Goal: Task Accomplishment & Management: Manage account settings

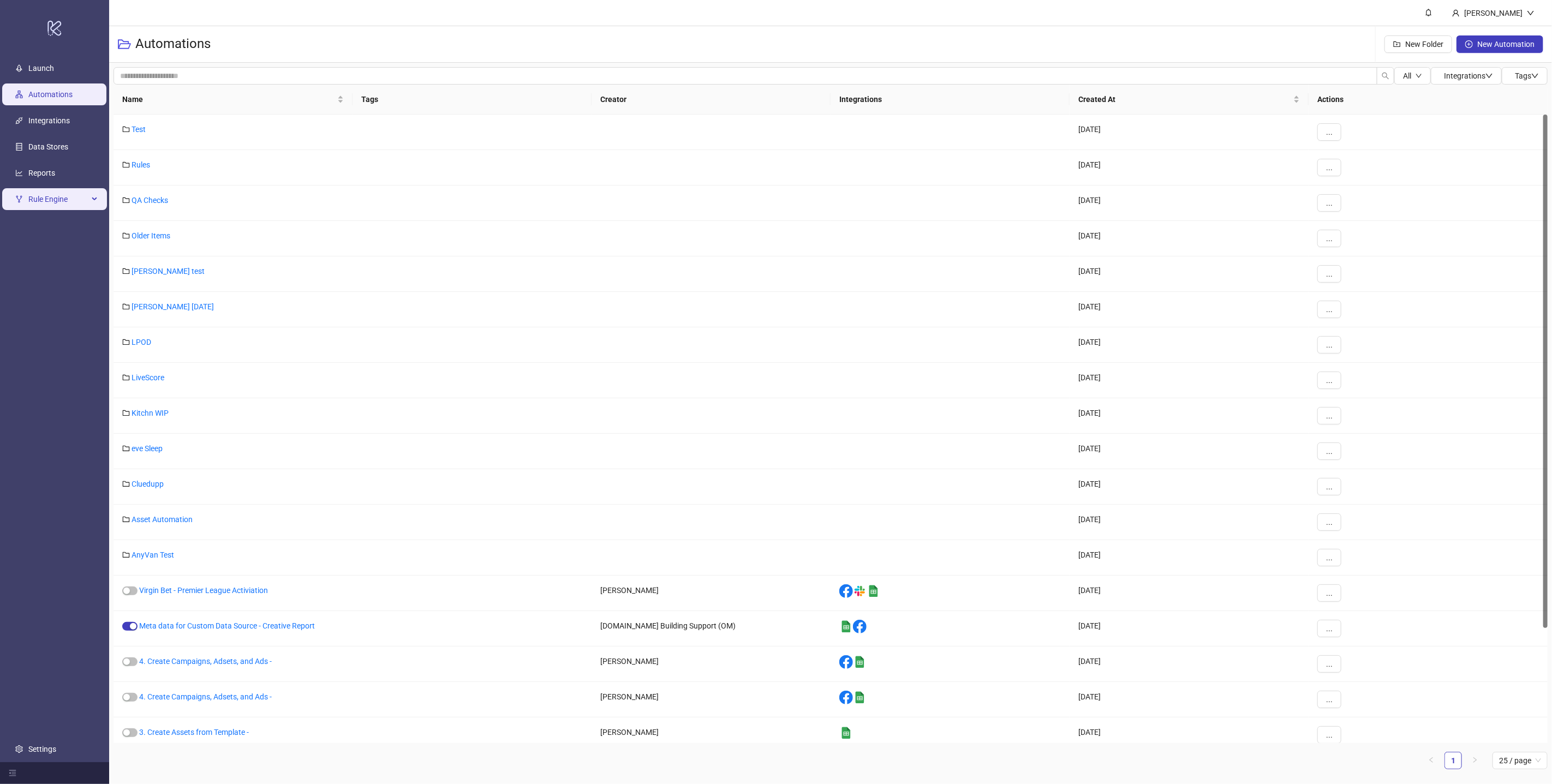
click at [87, 200] on span "Rule Engine" at bounding box center [58, 199] width 60 height 22
click at [47, 225] on link "Rules" at bounding box center [37, 225] width 18 height 9
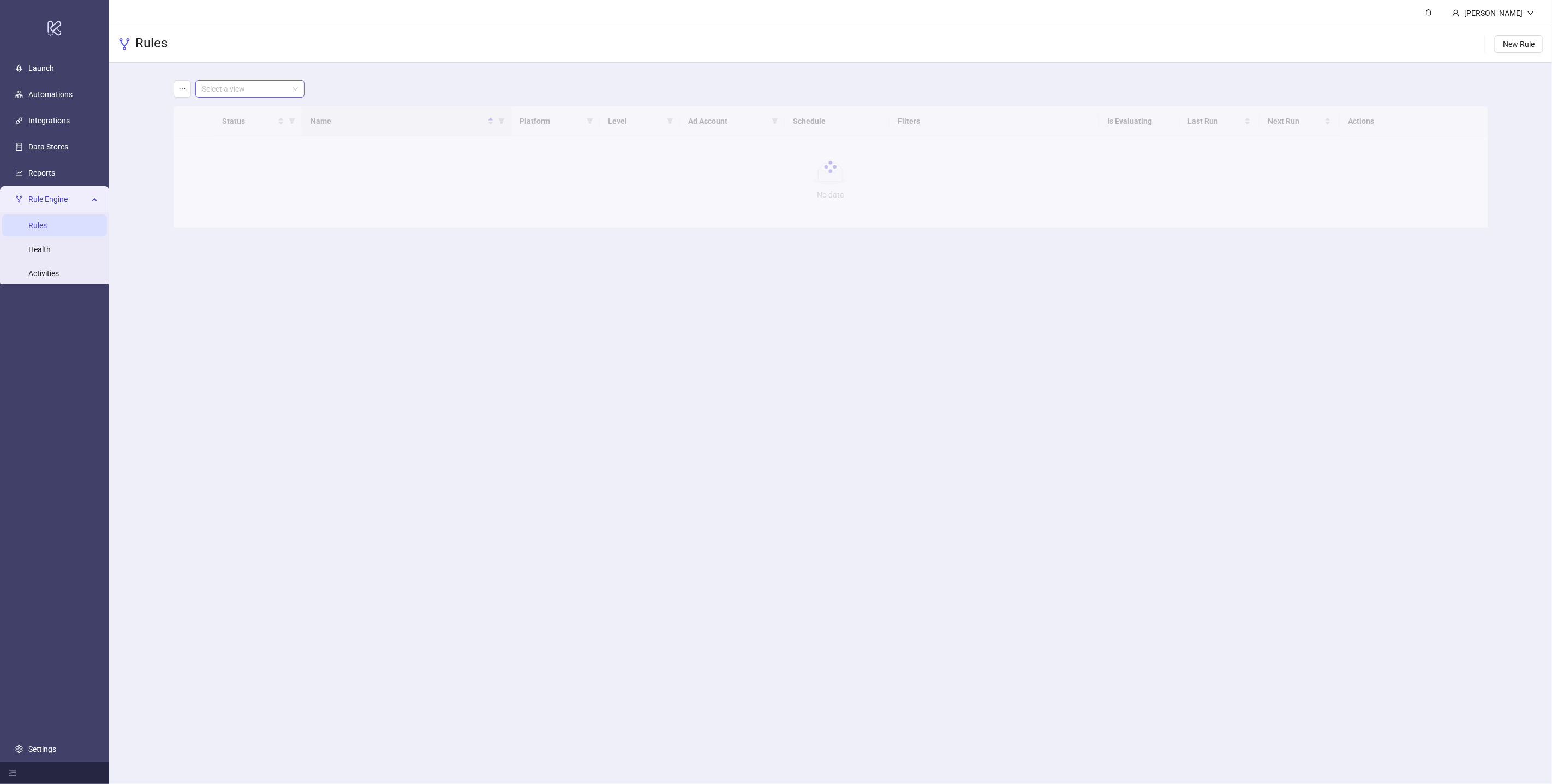
click at [278, 92] on input "search" at bounding box center [245, 88] width 86 height 16
click at [236, 110] on div "LiveScore Bet IE" at bounding box center [250, 111] width 92 height 12
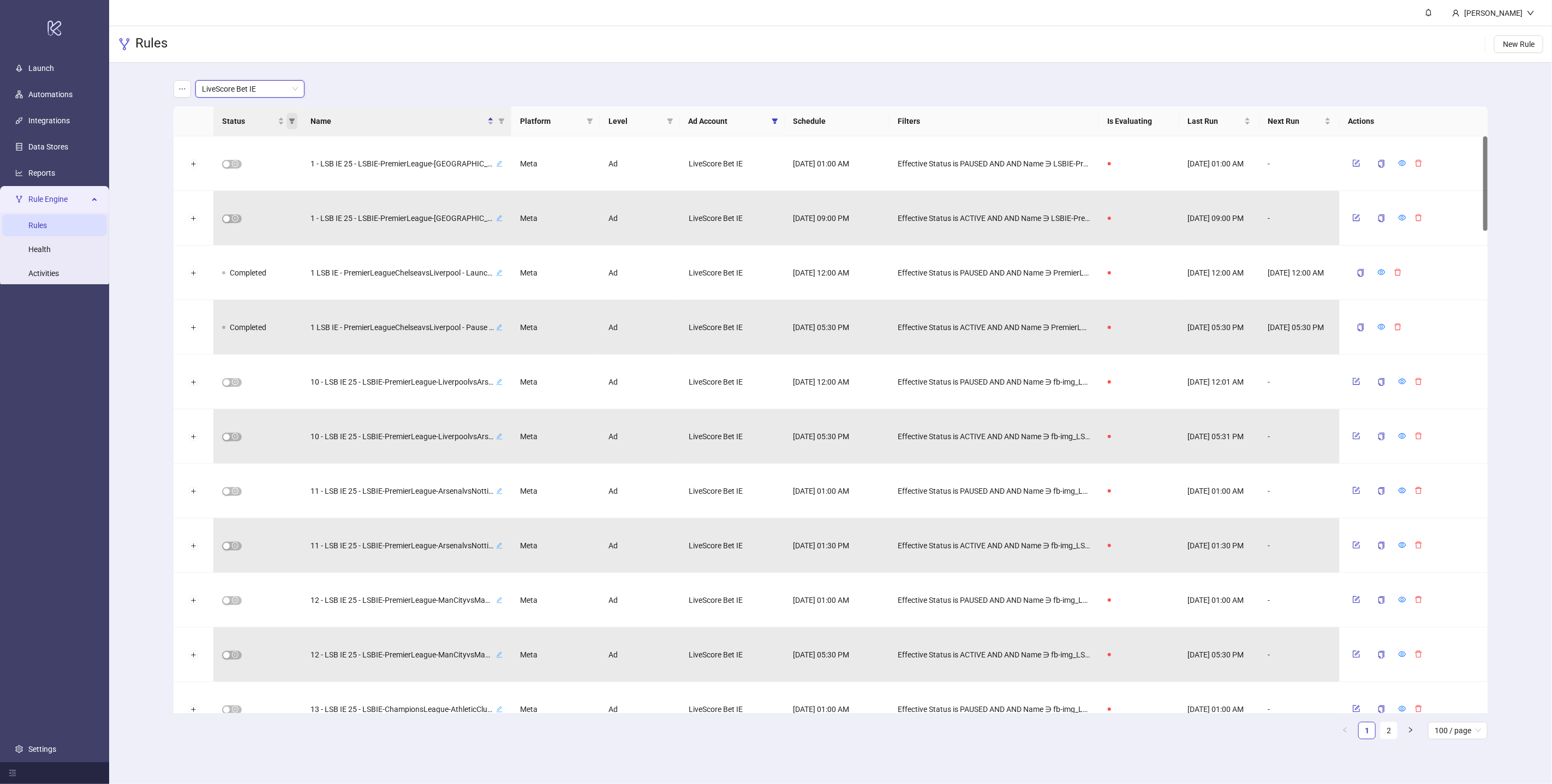
click at [289, 123] on icon "filter" at bounding box center [292, 121] width 7 height 7
click at [430, 72] on main "LiveScore Bet IE Status Name Platform Level Ad Account Schedule Filters Is Eval…" at bounding box center [831, 414] width 1333 height 702
click at [289, 123] on icon "filter" at bounding box center [292, 121] width 7 height 7
click at [378, 74] on main "LiveScore Bet IE Status Name Platform Level Ad Account Schedule Filters Is Eval…" at bounding box center [831, 414] width 1333 height 702
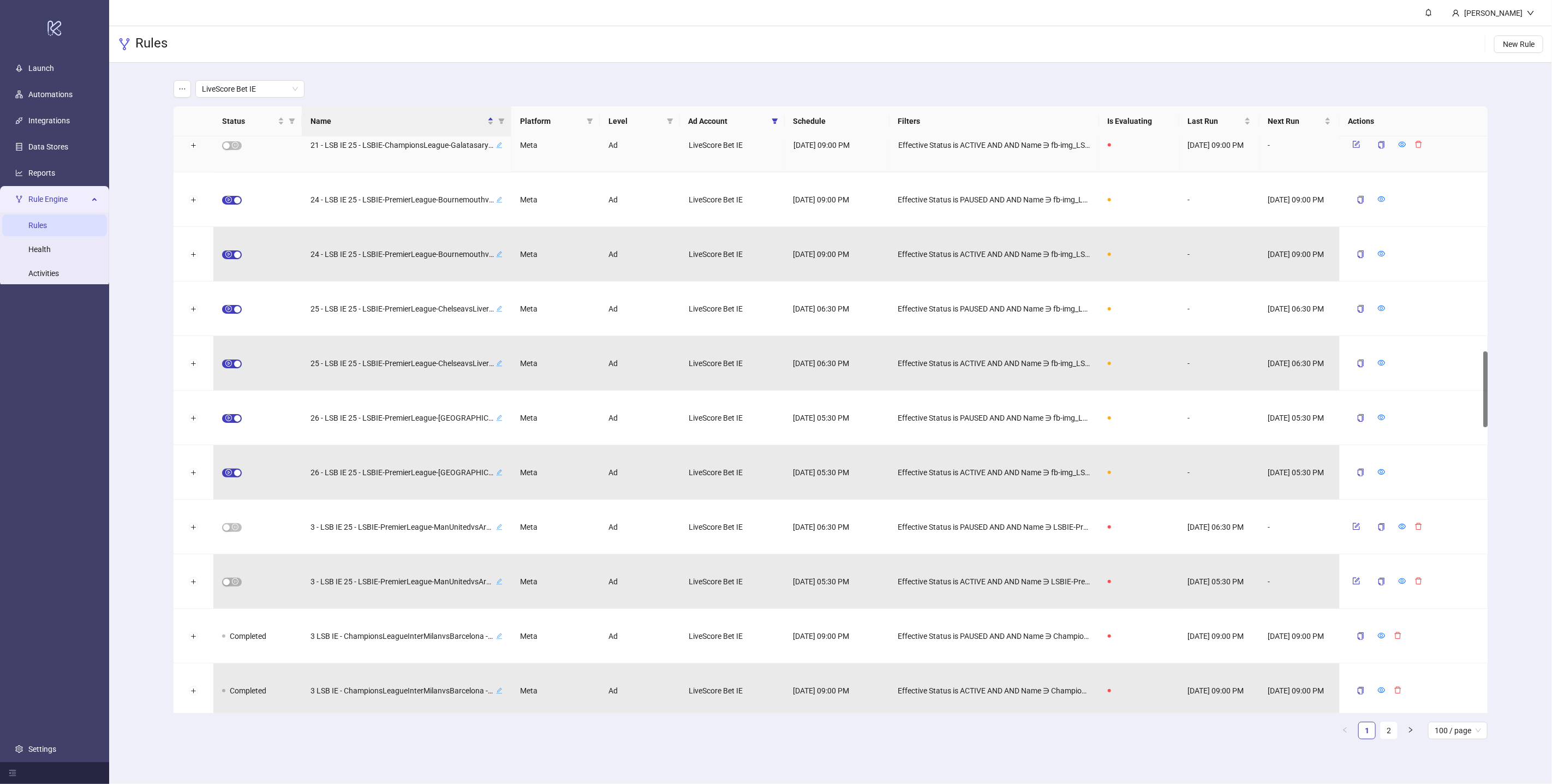
scroll to position [1612, 0]
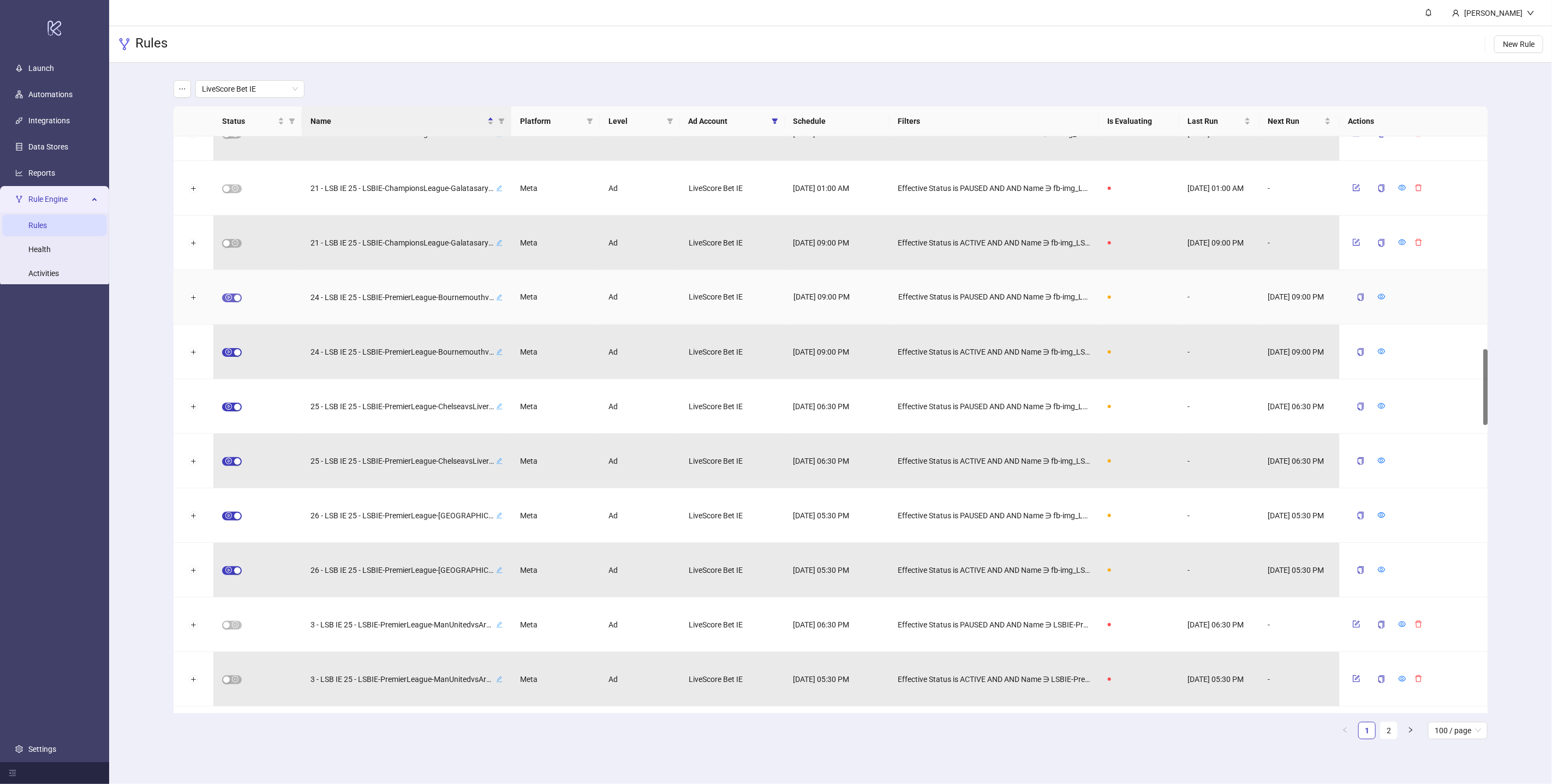
click at [232, 298] on span "button" at bounding box center [232, 298] width 20 height 9
click at [234, 407] on div "button" at bounding box center [238, 408] width 7 height 7
click at [233, 517] on button "button" at bounding box center [232, 516] width 20 height 9
click at [1353, 296] on icon "form" at bounding box center [1356, 297] width 8 height 8
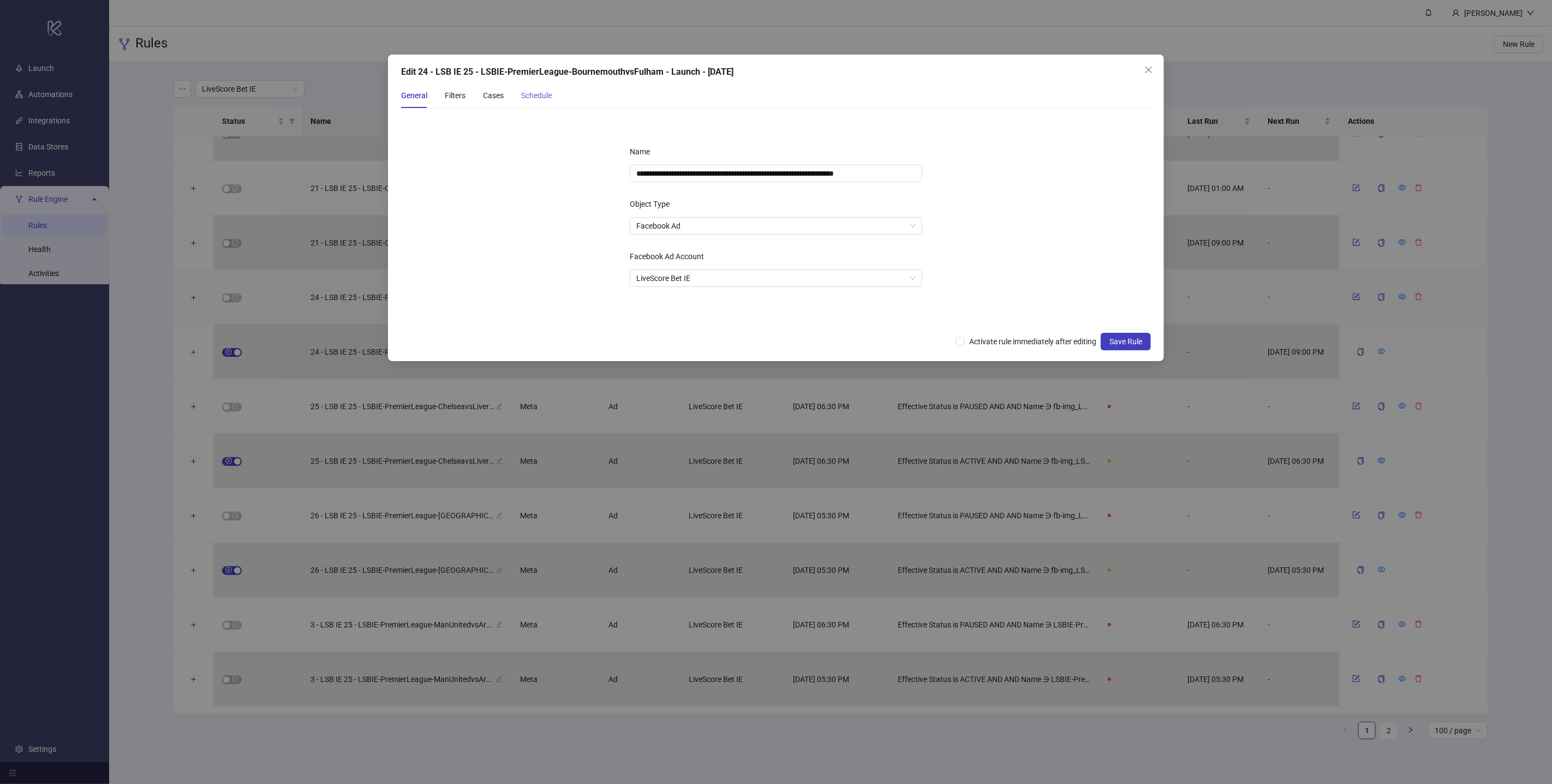
click at [544, 101] on div "Schedule" at bounding box center [536, 95] width 30 height 25
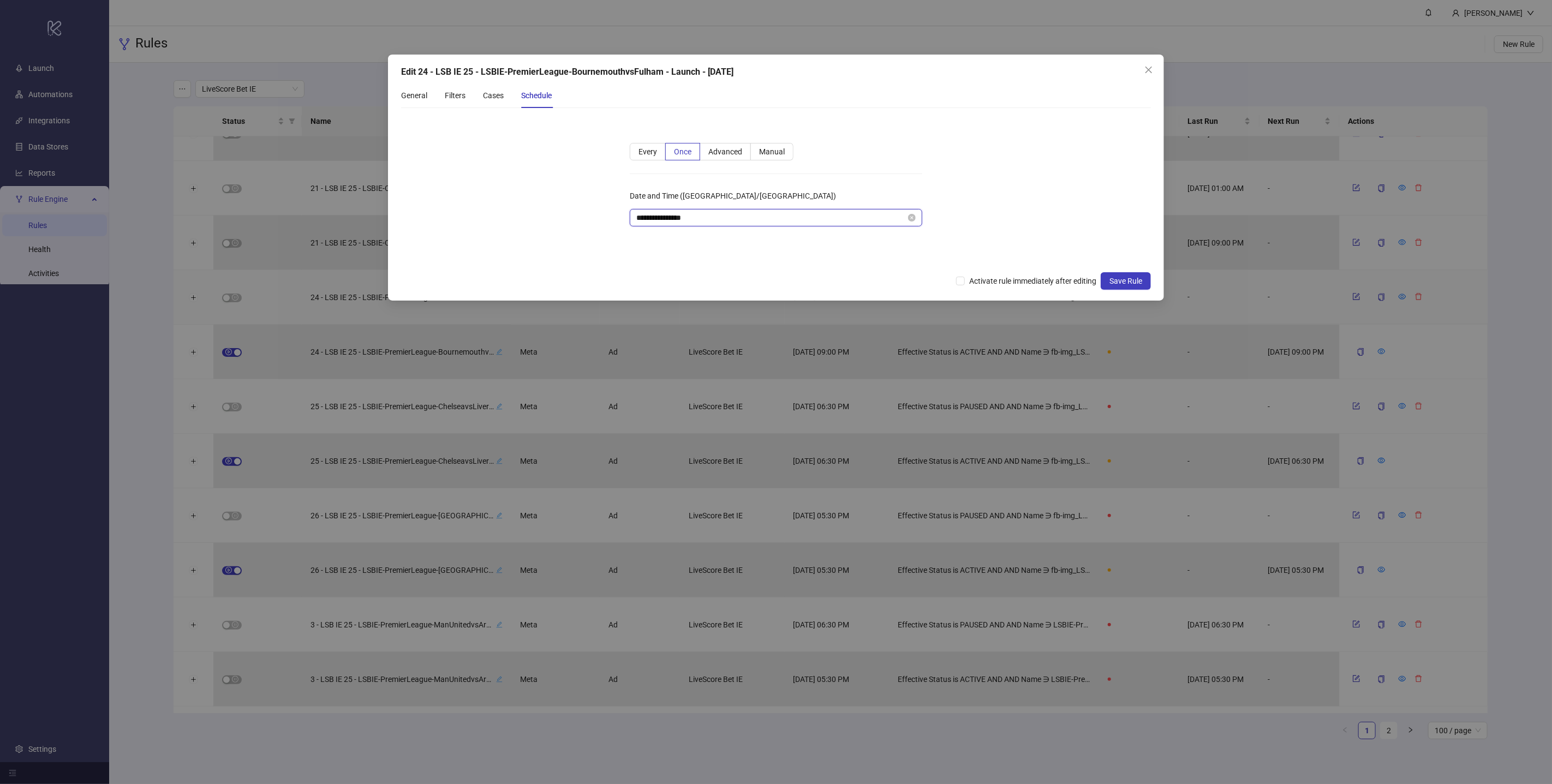
click at [737, 217] on input "**********" at bounding box center [771, 218] width 270 height 12
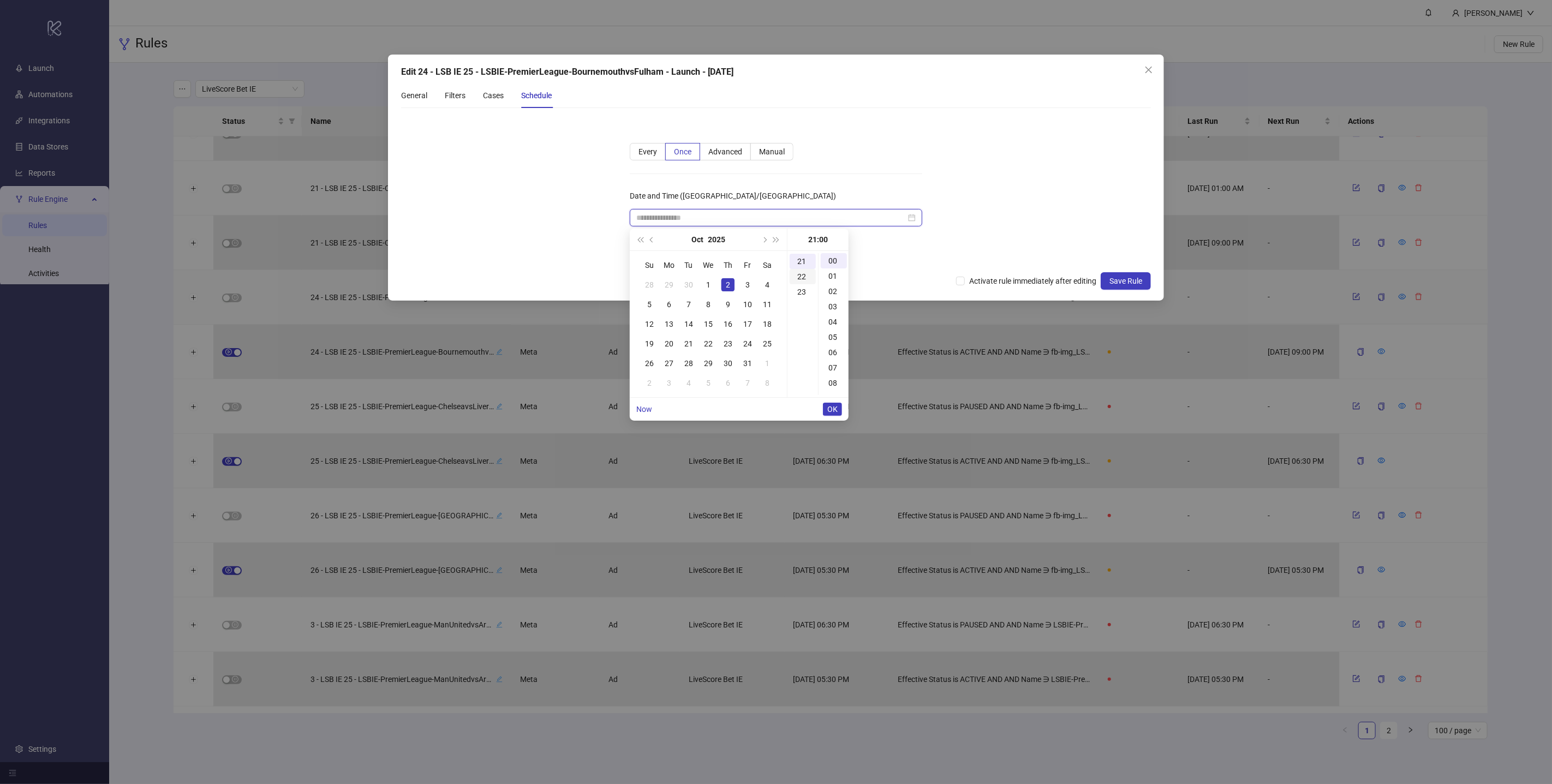
scroll to position [0, 0]
click at [800, 273] on div "01" at bounding box center [802, 277] width 26 height 16
type input "**********"
click at [829, 414] on button "OK" at bounding box center [833, 408] width 19 height 13
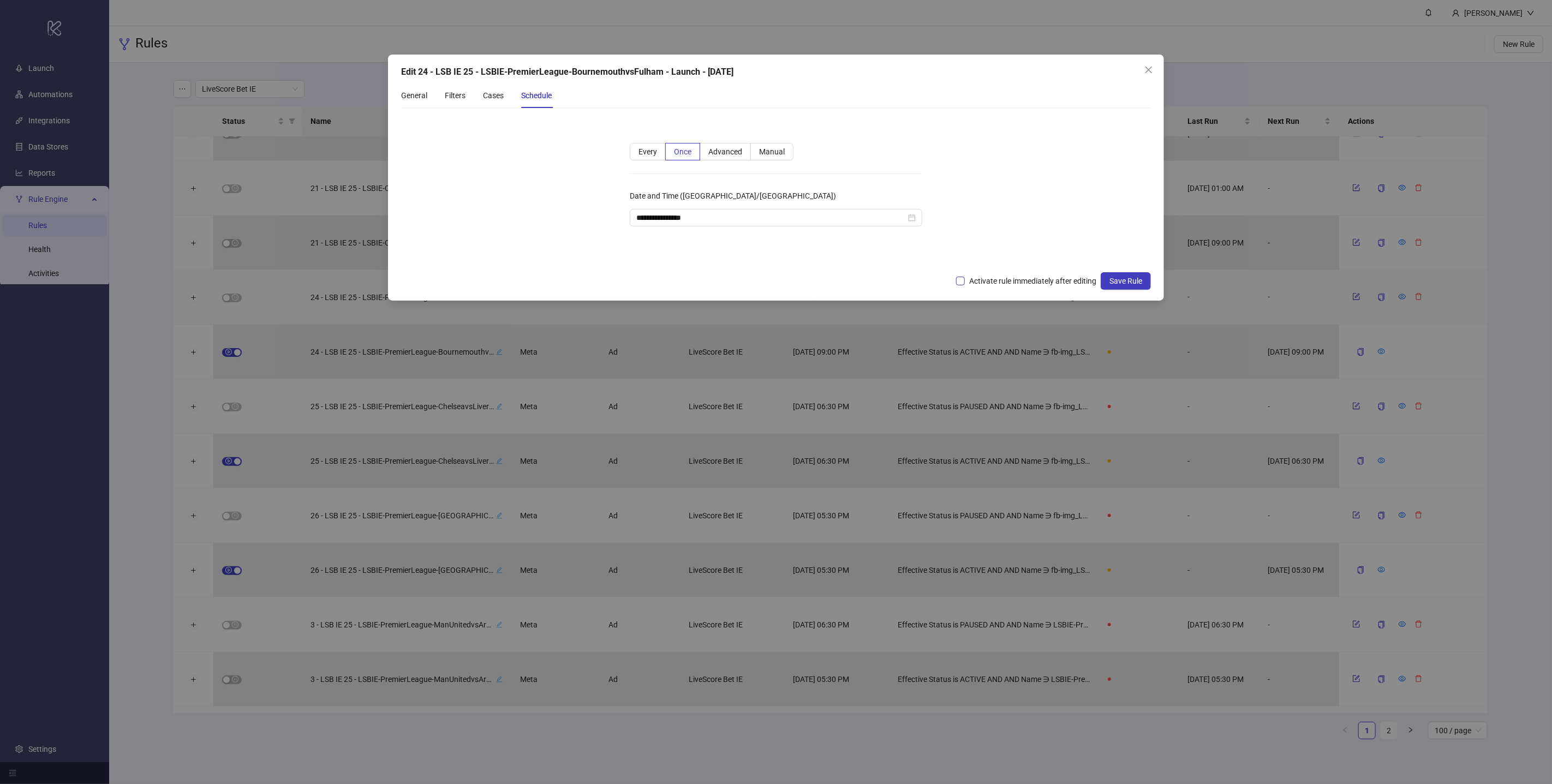
click at [992, 285] on span "Activate rule immediately after editing" at bounding box center [1032, 281] width 136 height 12
click at [1139, 282] on span "Save Rule" at bounding box center [1126, 281] width 33 height 9
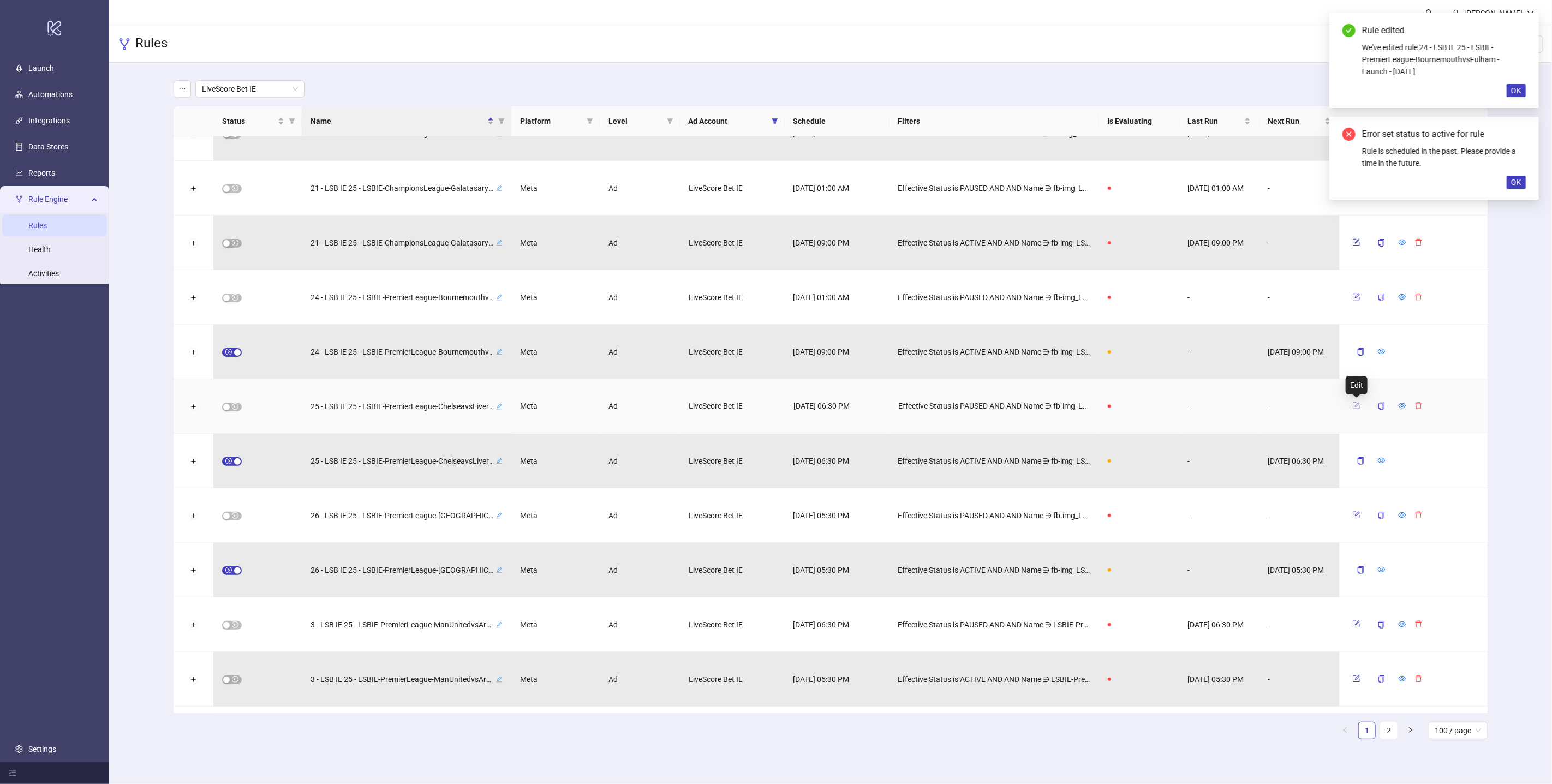
click at [1359, 405] on icon "form" at bounding box center [1356, 406] width 8 height 8
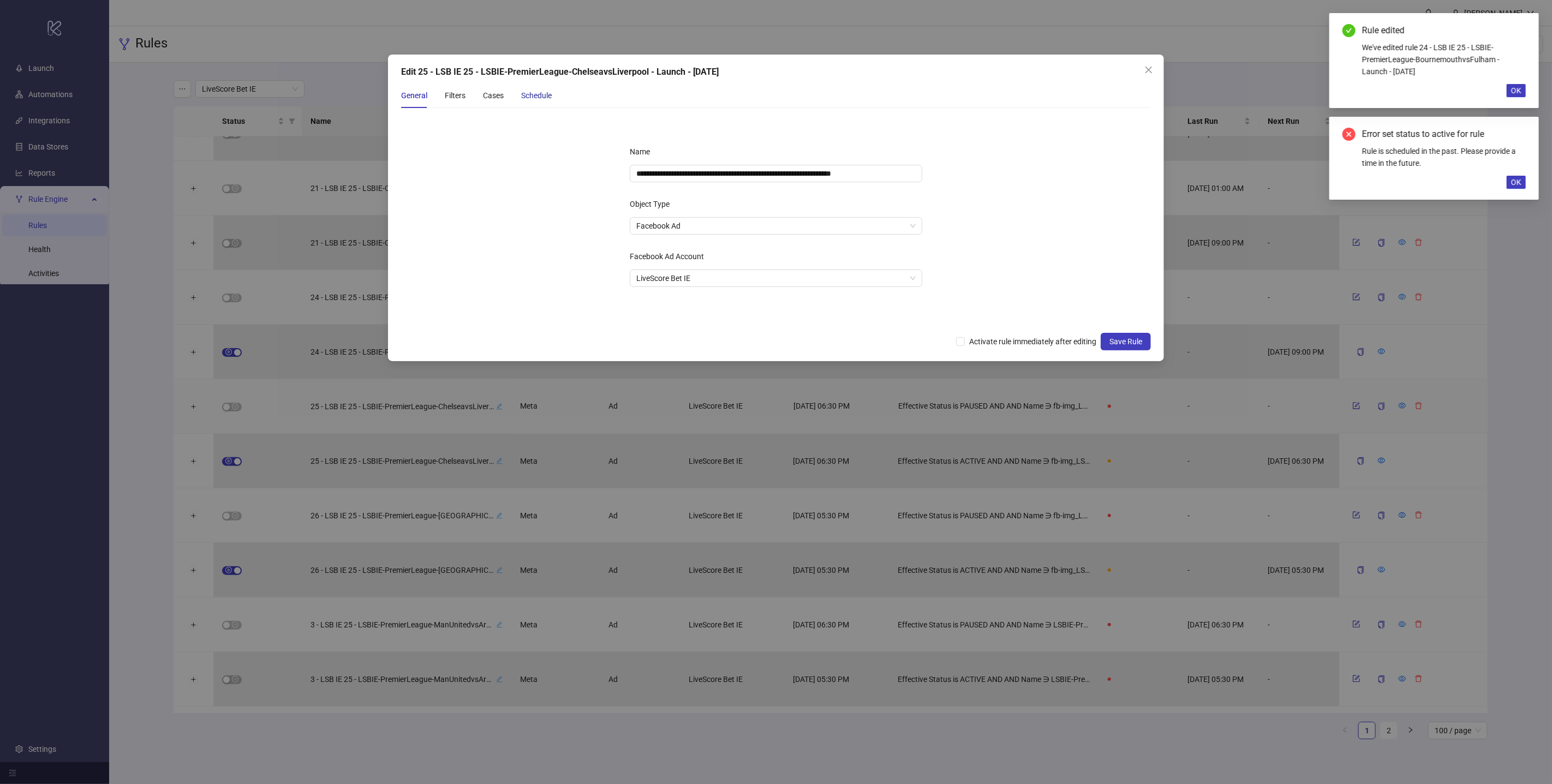
click at [542, 95] on div "Schedule" at bounding box center [536, 95] width 30 height 12
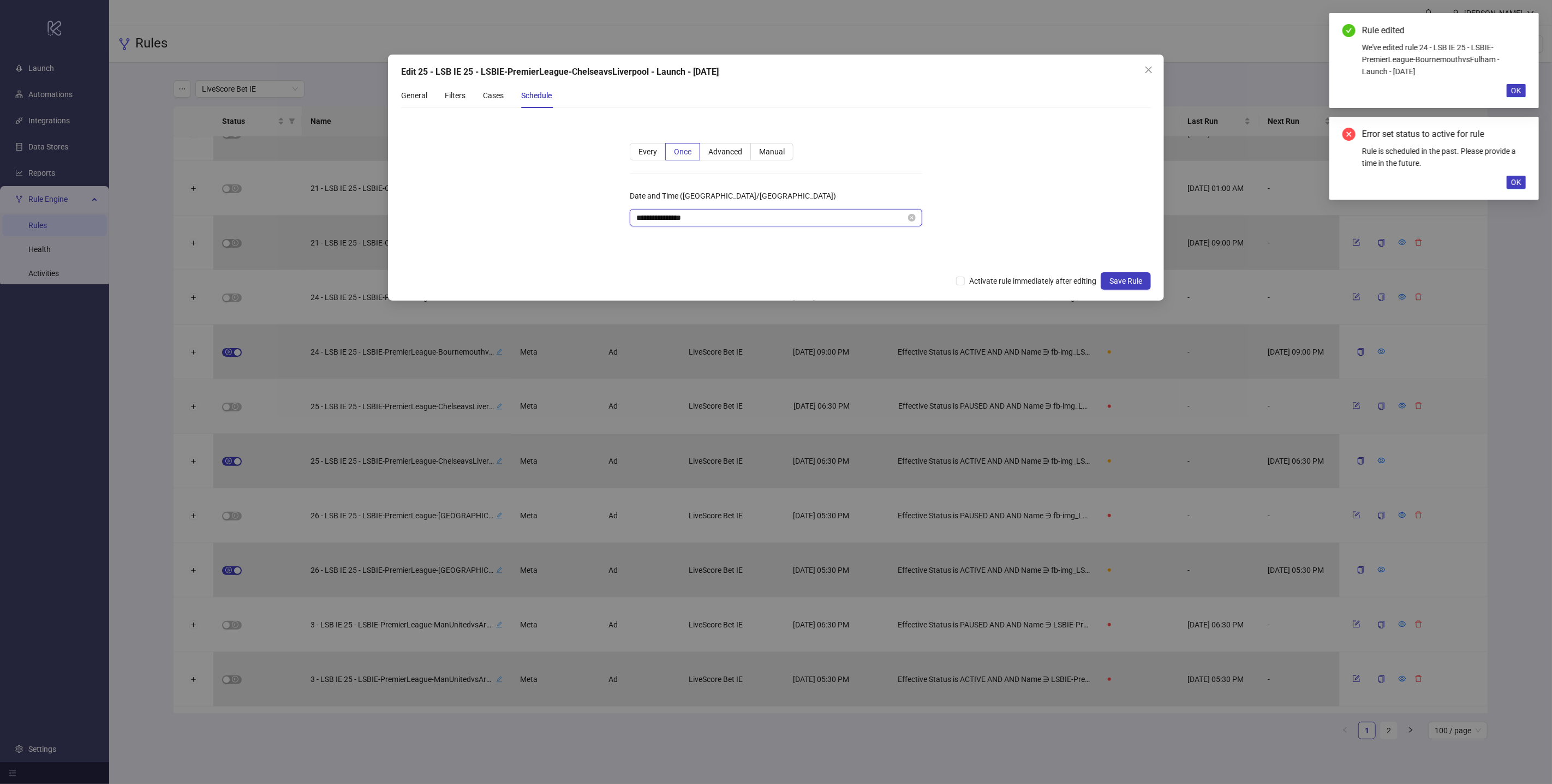
click at [858, 216] on input "**********" at bounding box center [771, 218] width 270 height 12
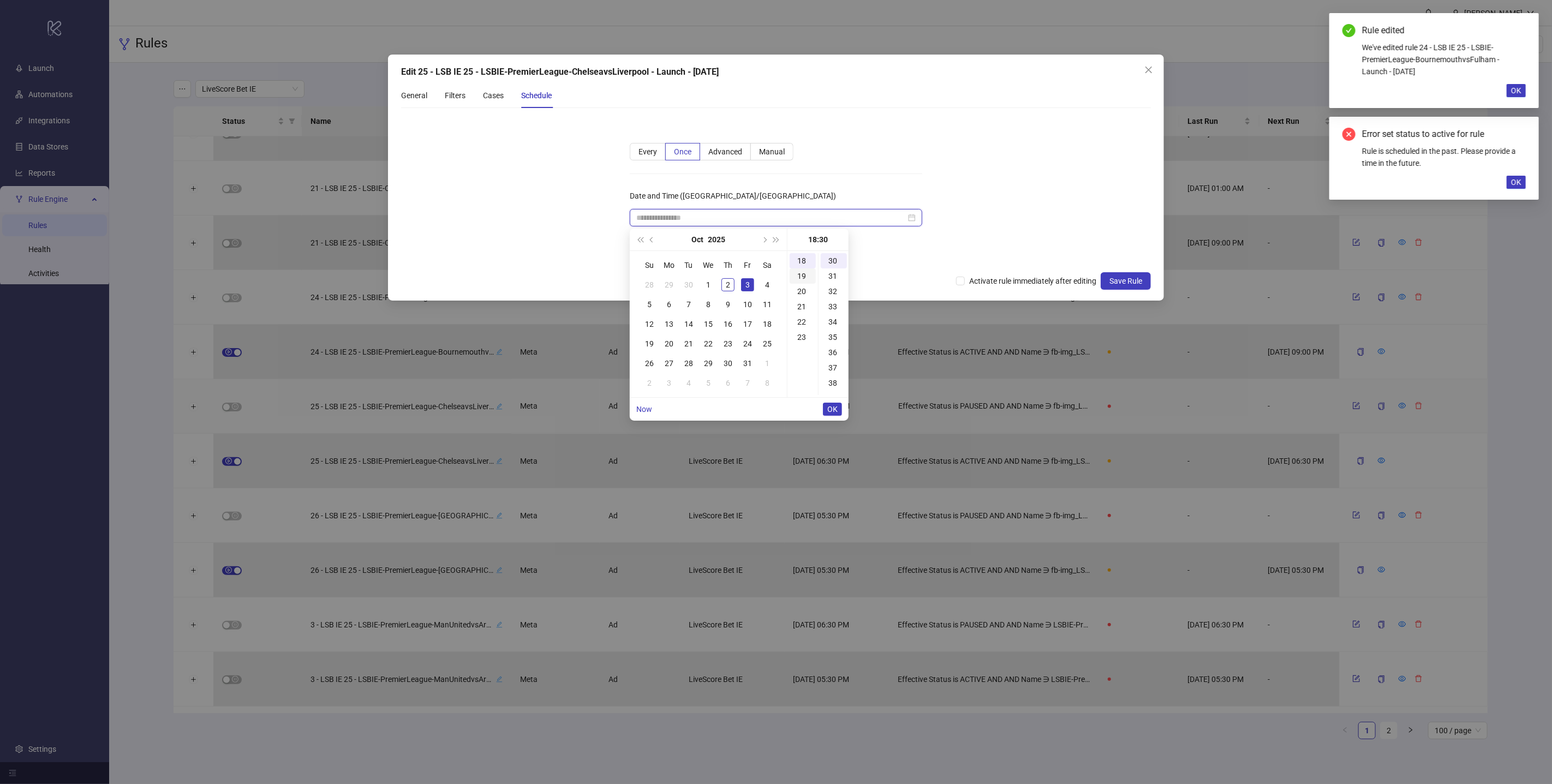
scroll to position [0, 0]
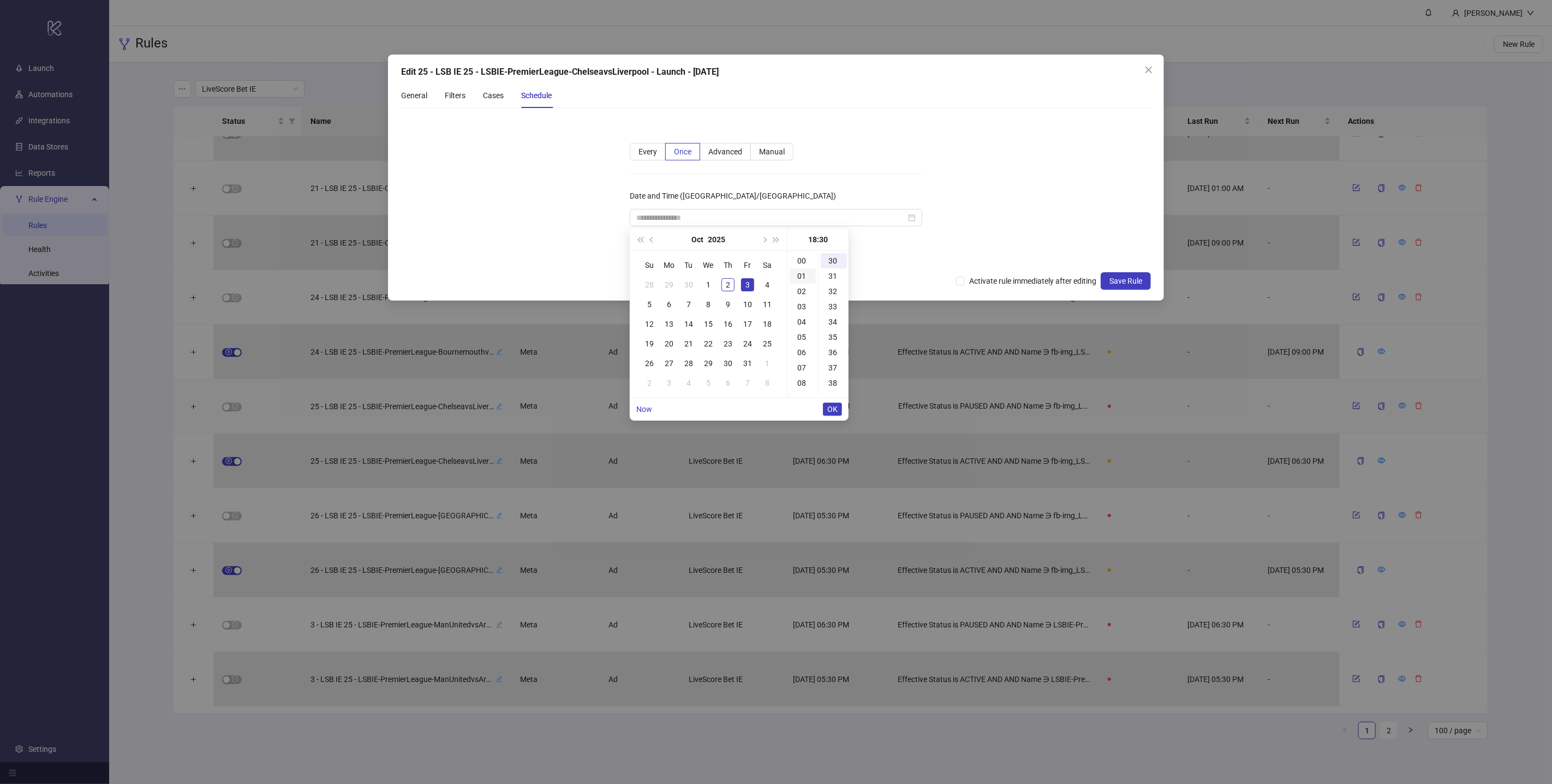
click at [800, 279] on div "01" at bounding box center [802, 277] width 26 height 16
click at [832, 263] on div "00" at bounding box center [834, 261] width 26 height 16
type input "**********"
click at [833, 409] on span "OK" at bounding box center [833, 409] width 10 height 9
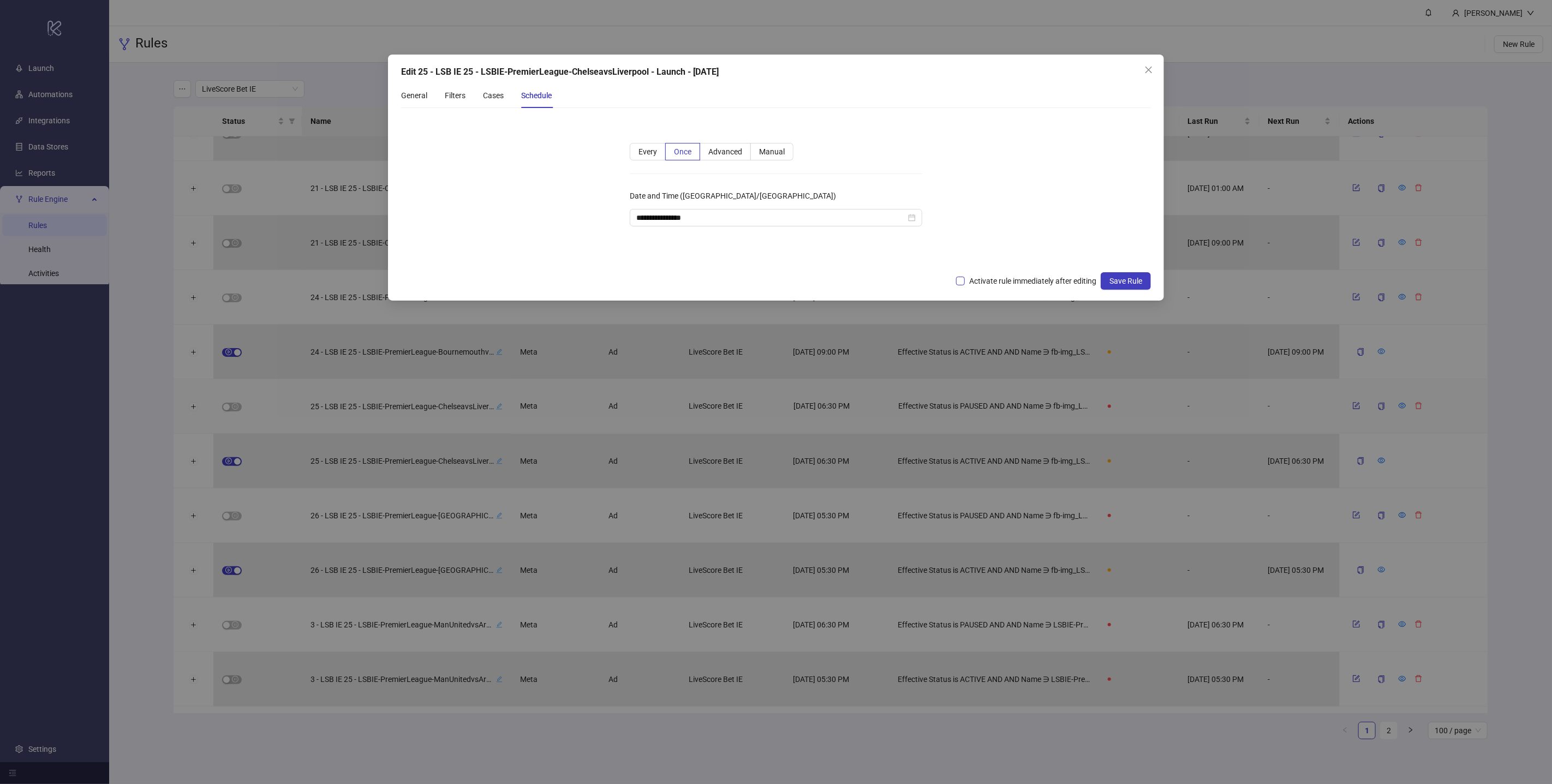
click at [986, 281] on span "Activate rule immediately after editing" at bounding box center [1032, 281] width 136 height 12
click at [1136, 282] on span "Save Rule" at bounding box center [1126, 281] width 33 height 9
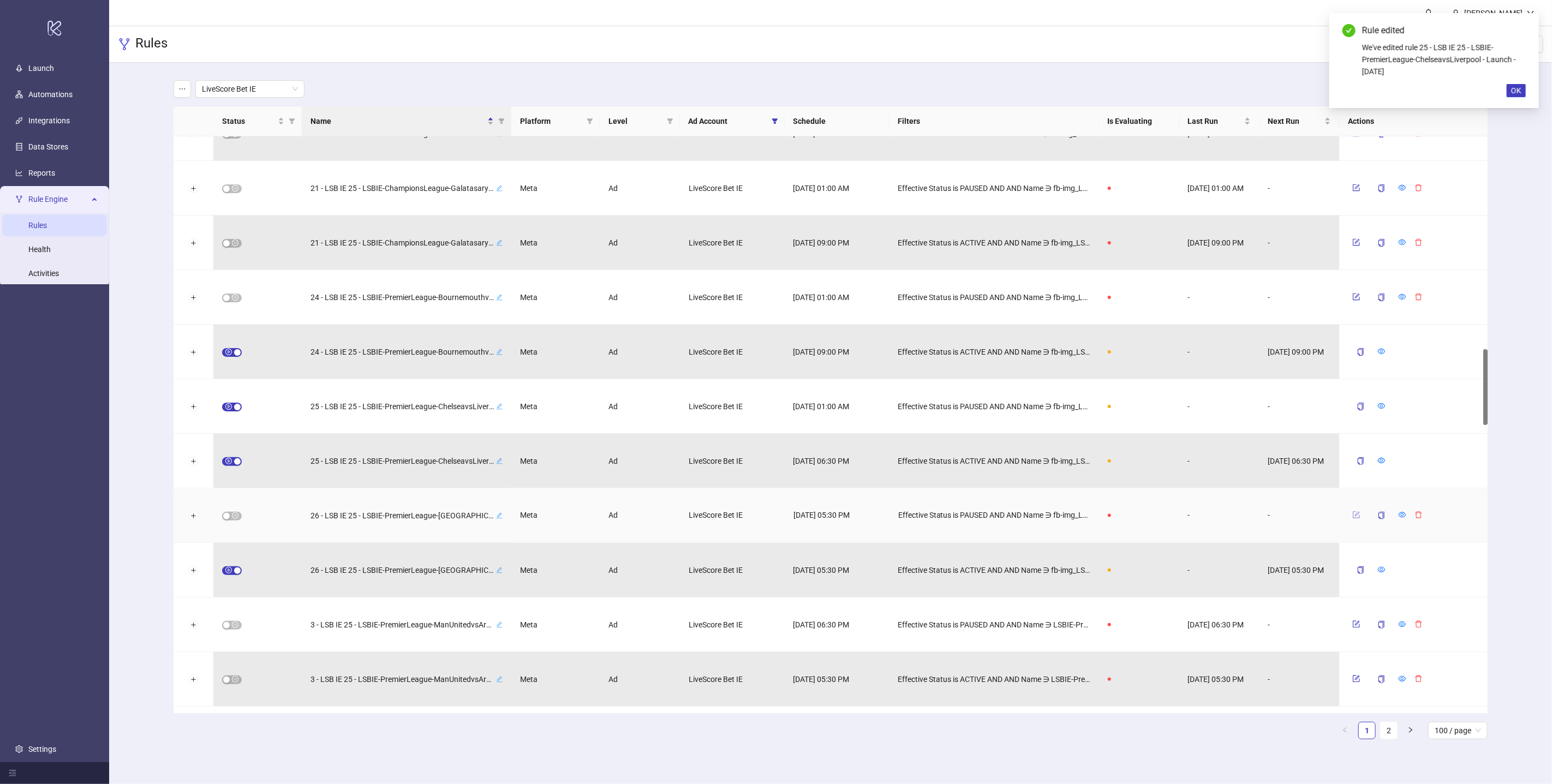
click at [1358, 514] on icon "form" at bounding box center [1356, 515] width 8 height 8
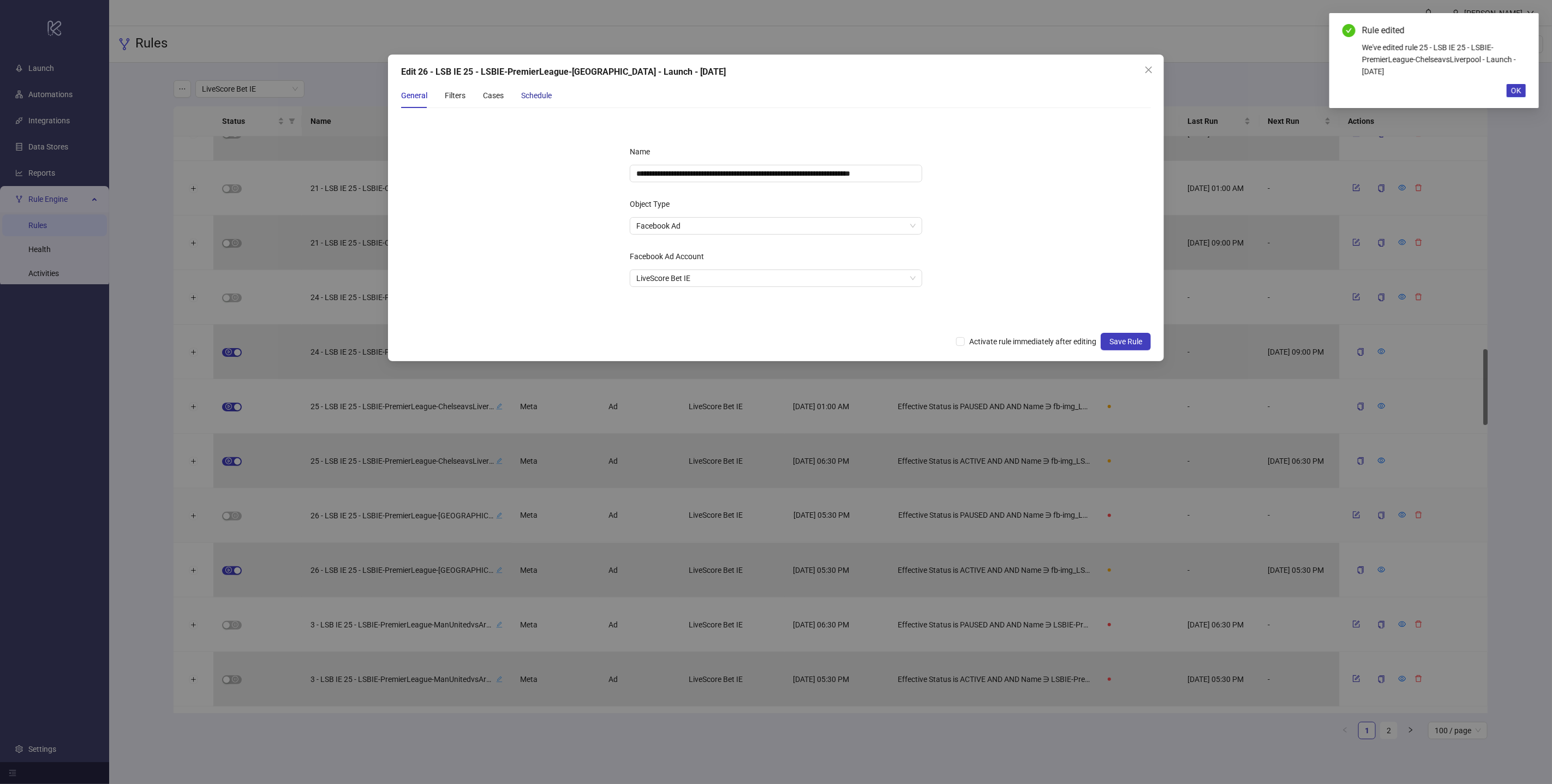
click at [542, 90] on div "Schedule" at bounding box center [536, 95] width 30 height 12
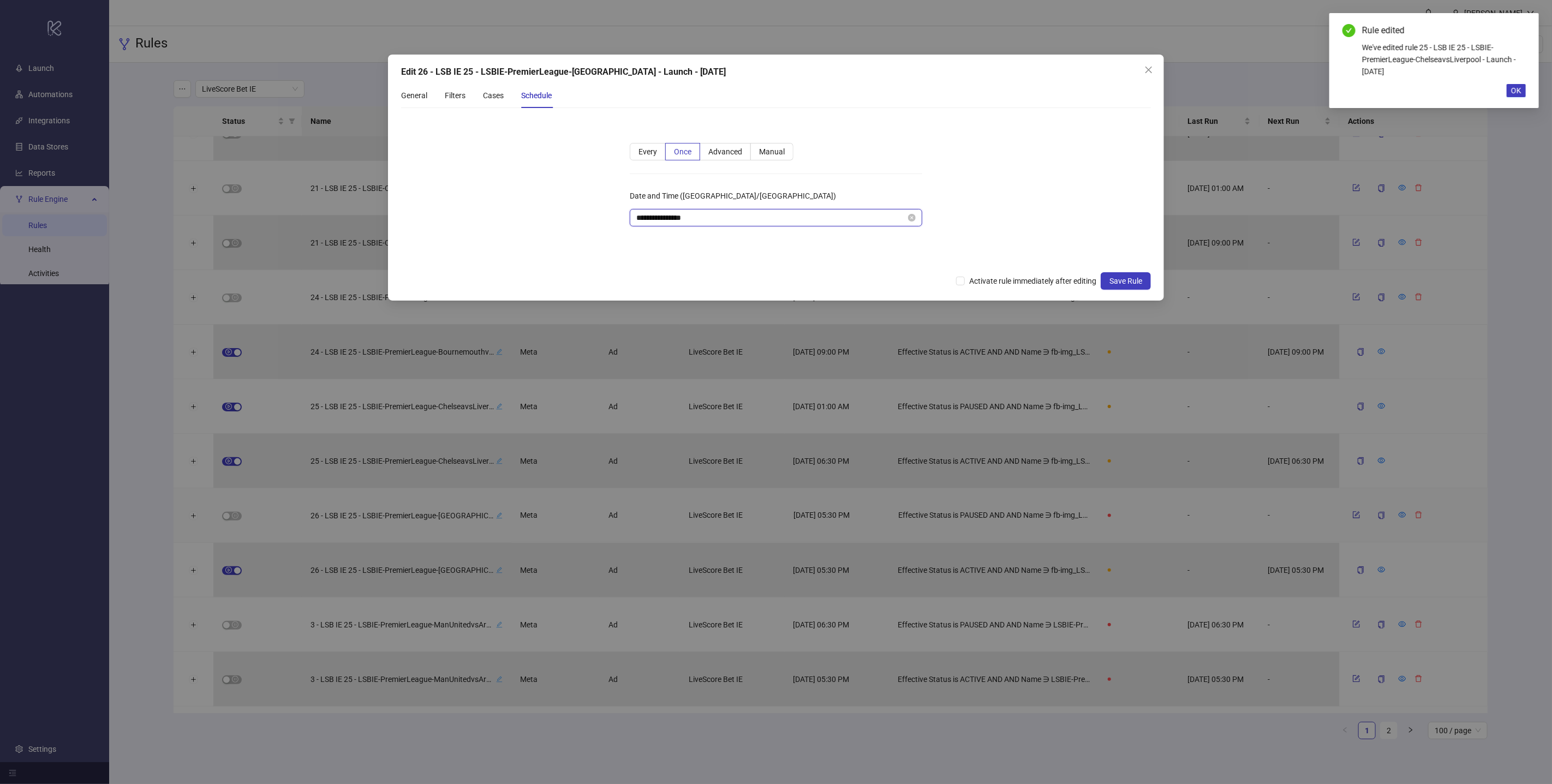
click at [804, 216] on input "**********" at bounding box center [771, 218] width 270 height 12
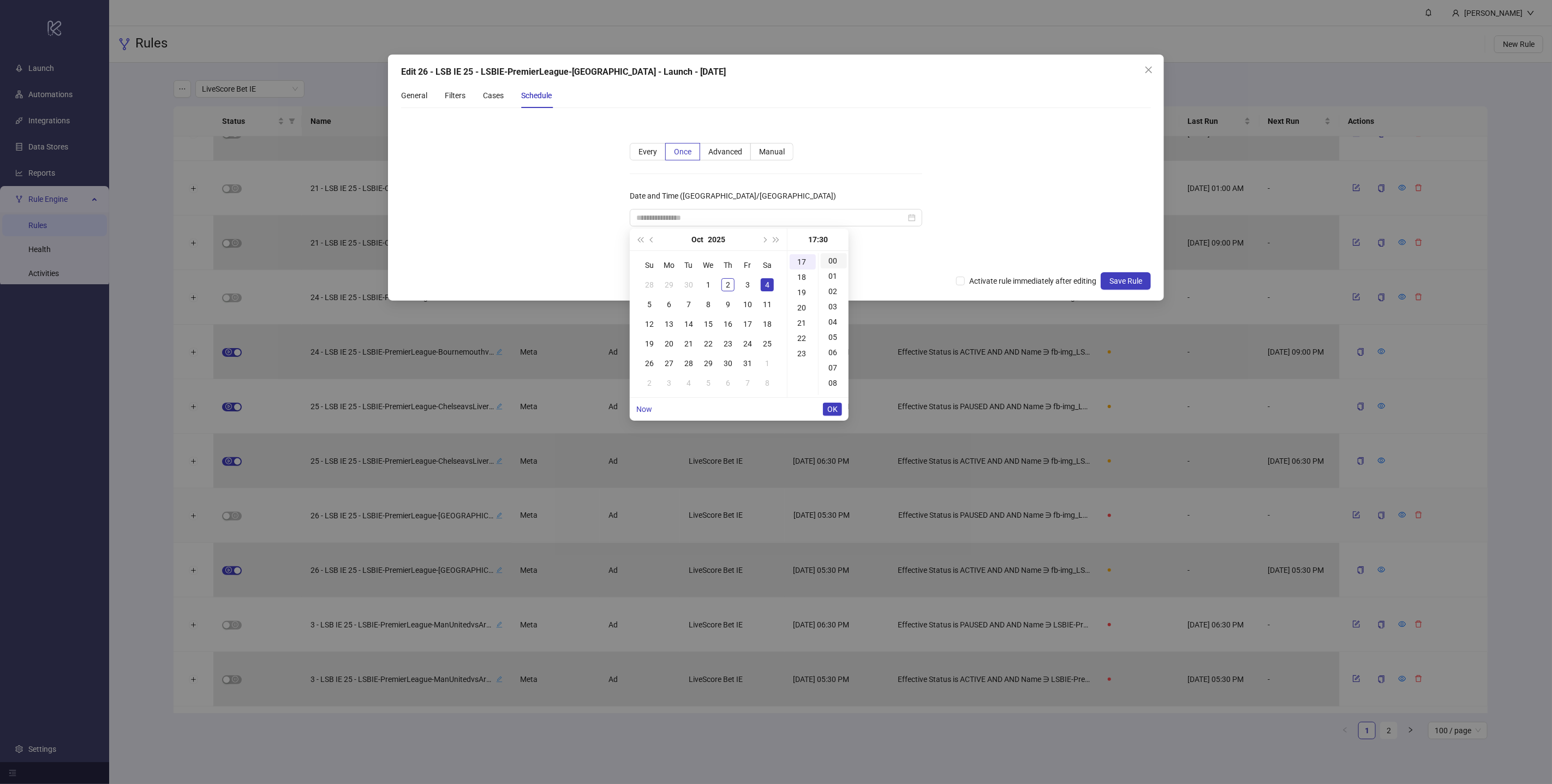
click at [833, 258] on div "00" at bounding box center [834, 261] width 26 height 16
click at [800, 276] on div "01" at bounding box center [802, 277] width 26 height 16
type input "**********"
click at [833, 415] on button "OK" at bounding box center [833, 408] width 19 height 13
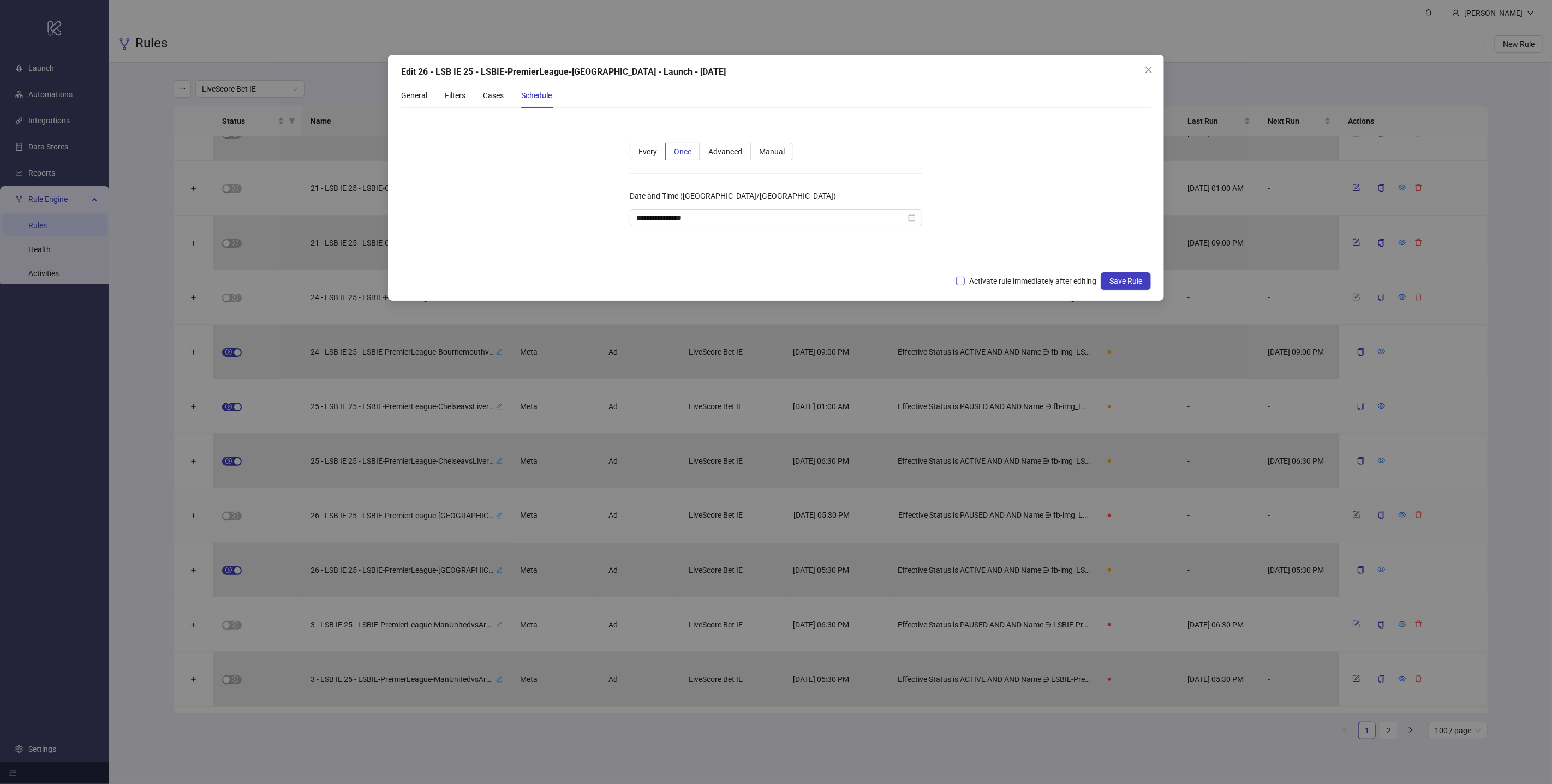
click at [1028, 277] on span "Activate rule immediately after editing" at bounding box center [1032, 281] width 136 height 12
click at [1123, 280] on span "Save Rule" at bounding box center [1126, 281] width 33 height 9
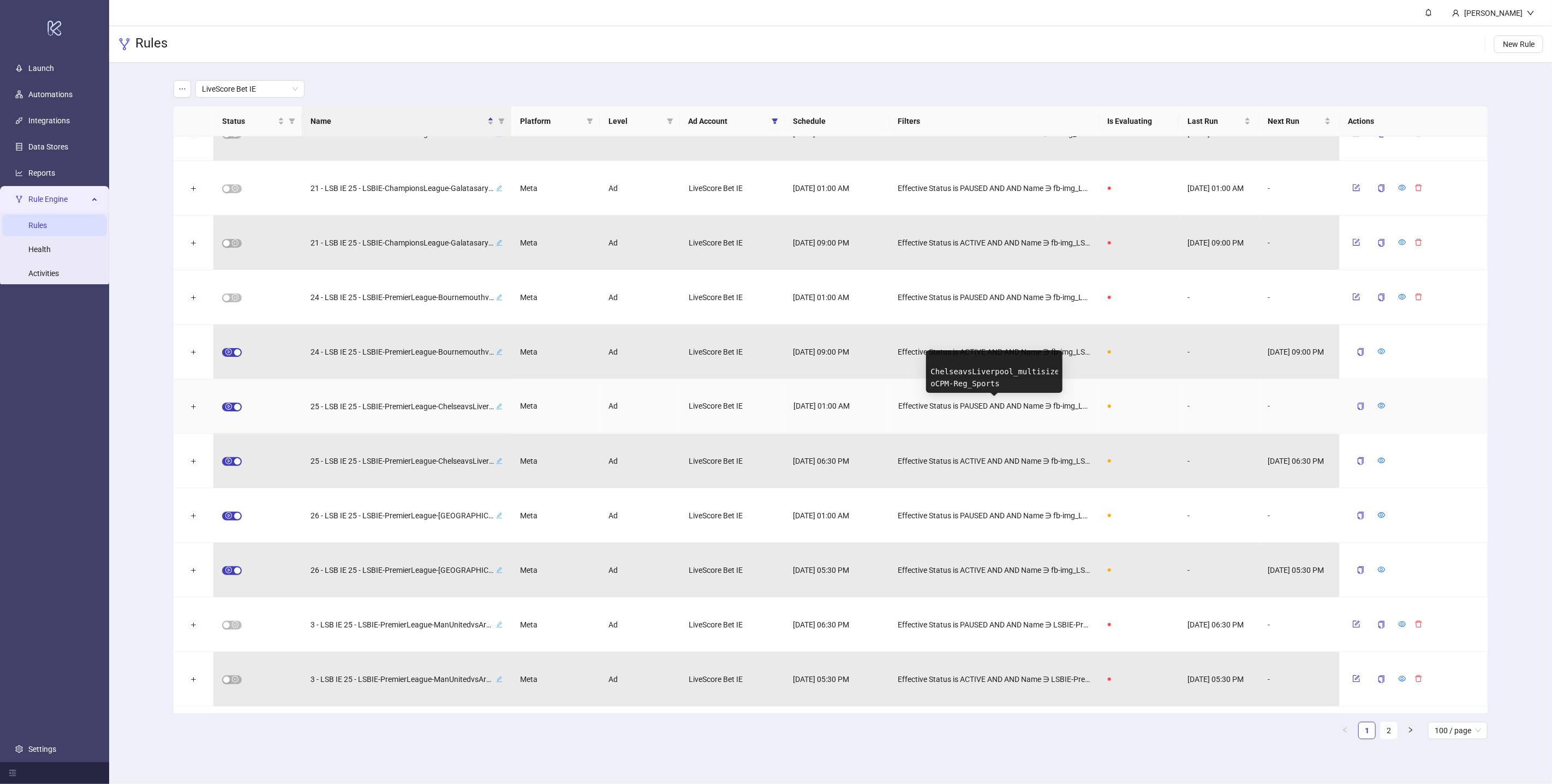
scroll to position [0, 154]
click at [226, 295] on div "button" at bounding box center [226, 298] width 7 height 7
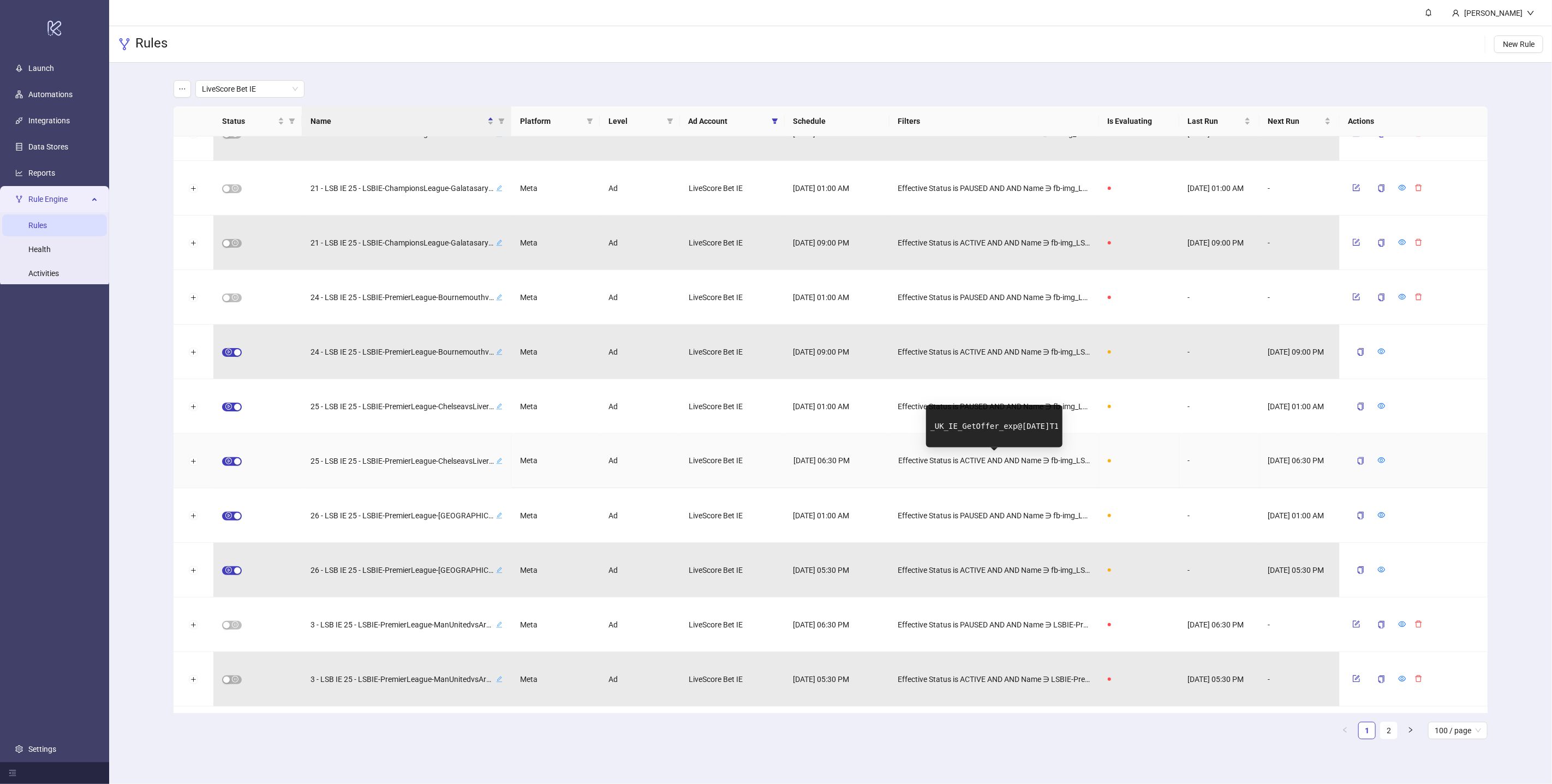
scroll to position [0, 301]
